Goal: Information Seeking & Learning: Check status

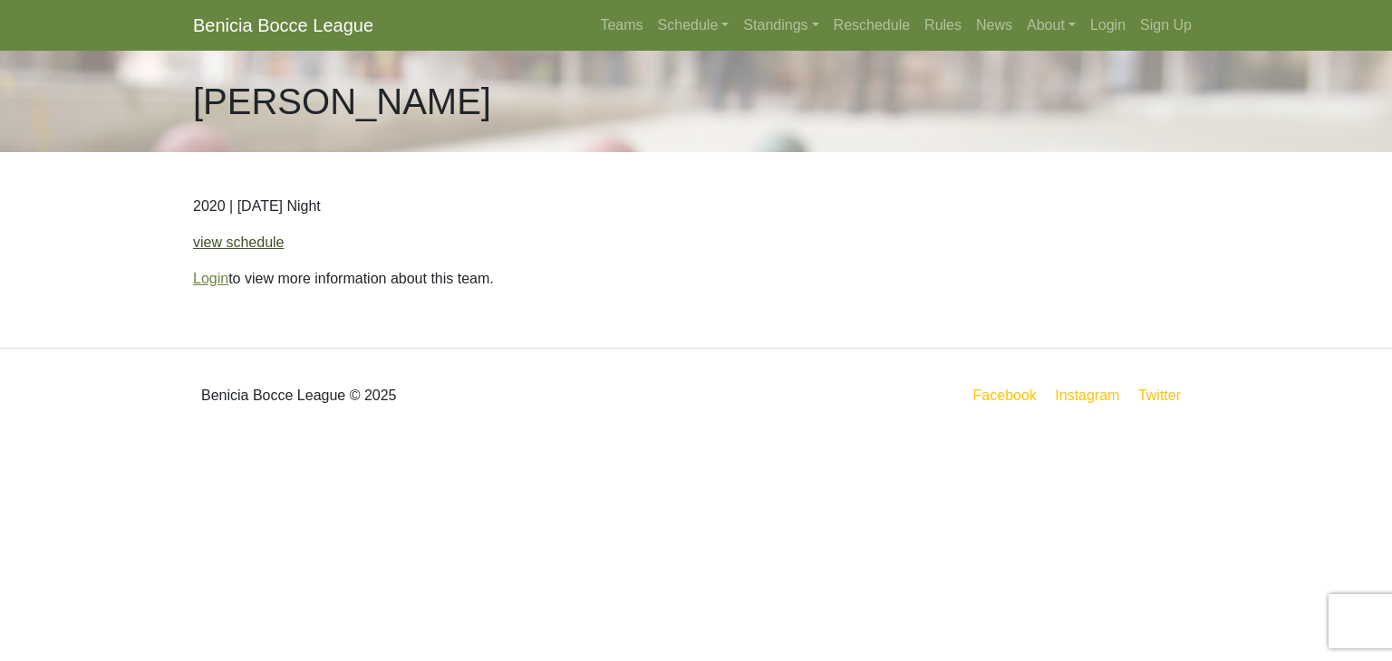
click at [235, 250] on link "view schedule" at bounding box center [239, 242] width 92 height 15
click at [616, 26] on link "Teams" at bounding box center [621, 25] width 57 height 36
